Goal: Task Accomplishment & Management: Manage account settings

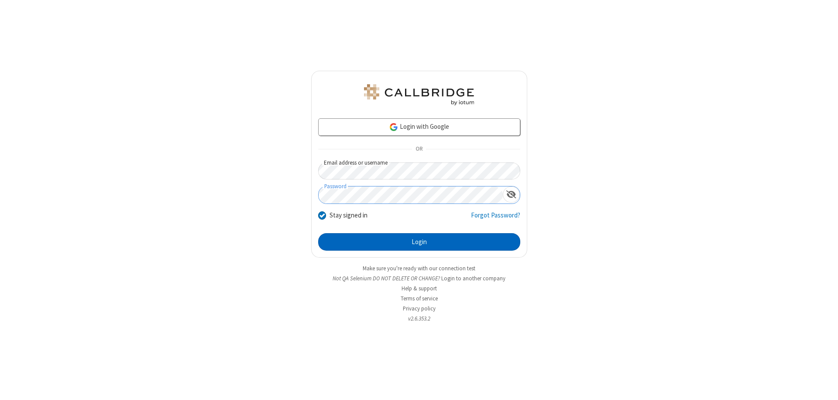
click at [419, 242] on button "Login" at bounding box center [419, 241] width 202 height 17
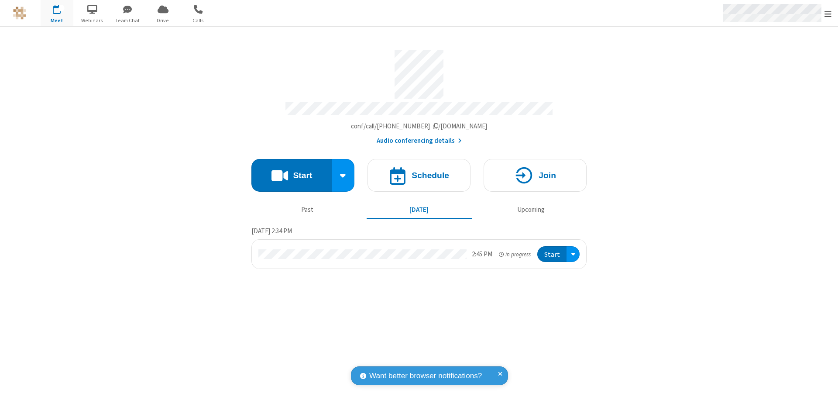
click at [828, 14] on span "Open menu" at bounding box center [828, 14] width 7 height 9
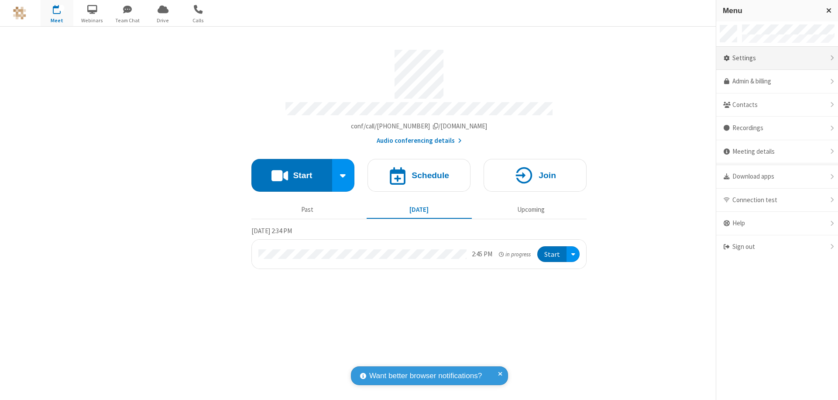
click at [777, 58] on div "Settings" at bounding box center [778, 59] width 122 height 24
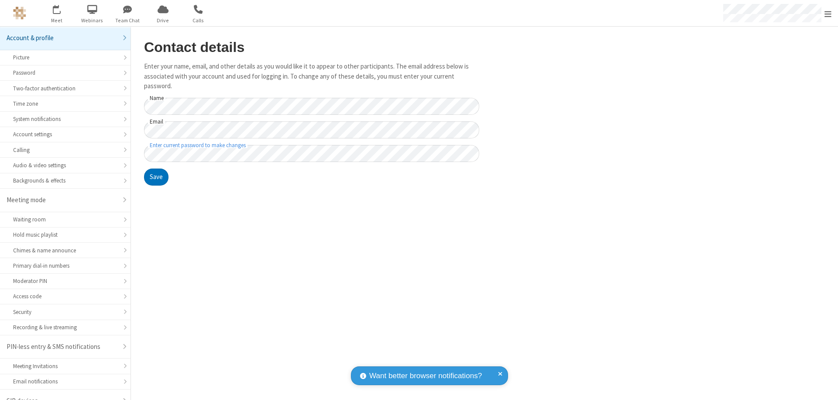
scroll to position [12, 0]
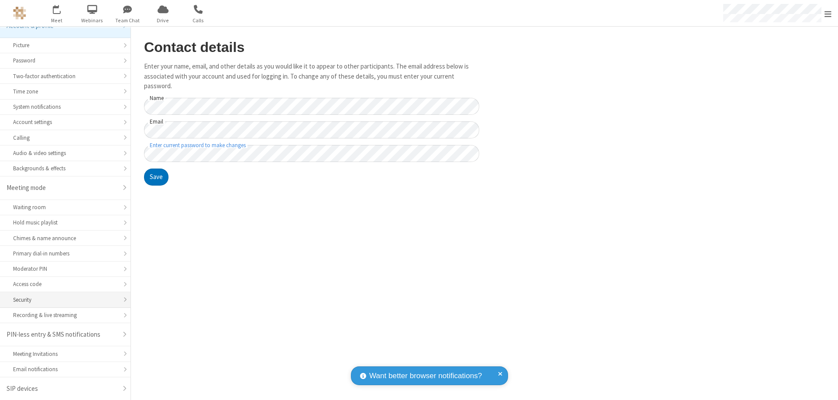
click at [62, 300] on div "Security" at bounding box center [65, 300] width 104 height 8
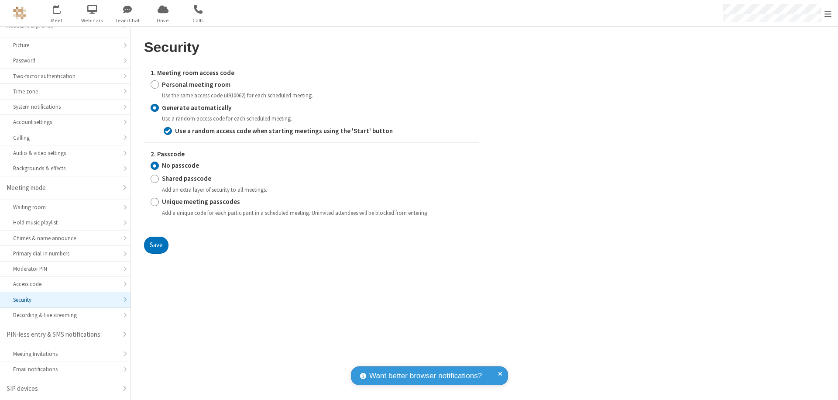
click at [155, 84] on input "Personal meeting room" at bounding box center [155, 84] width 8 height 9
radio input "true"
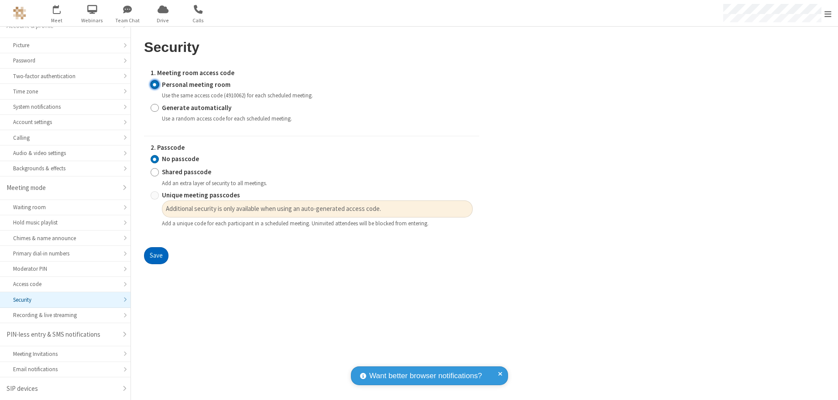
click at [156, 256] on button "Save" at bounding box center [156, 255] width 24 height 17
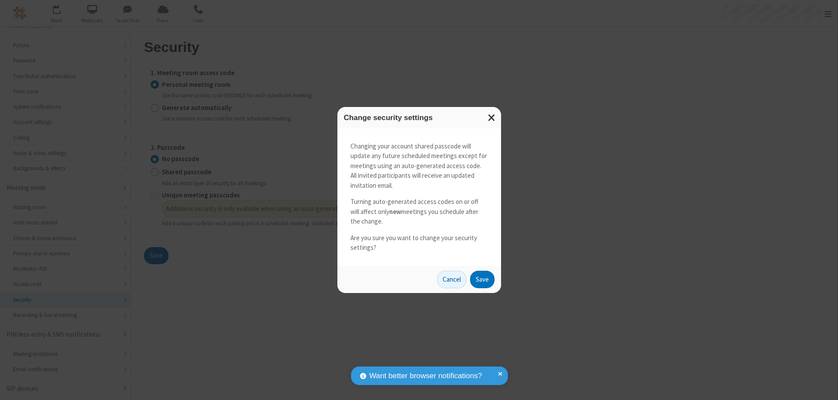
click at [482, 279] on button "Save" at bounding box center [482, 279] width 24 height 17
